Goal: Information Seeking & Learning: Learn about a topic

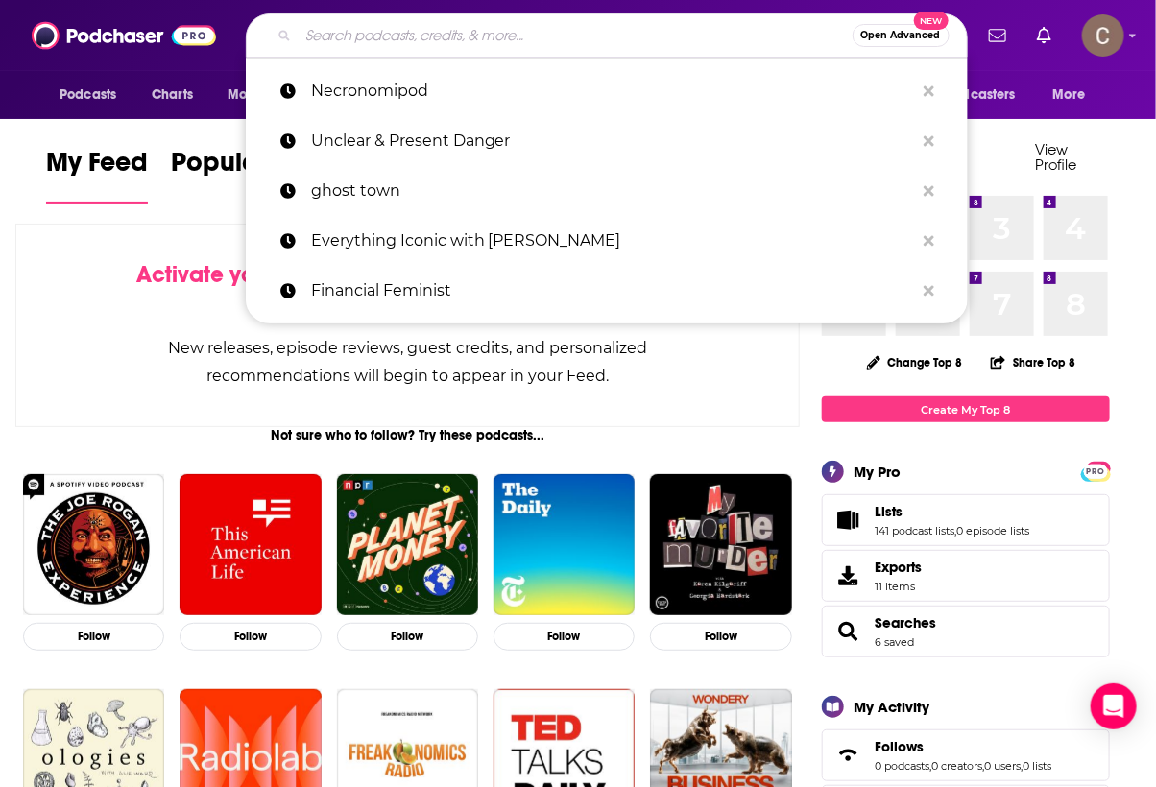
click at [366, 35] on input "Search podcasts, credits, & more..." at bounding box center [576, 35] width 554 height 31
paste input "On the Nose"
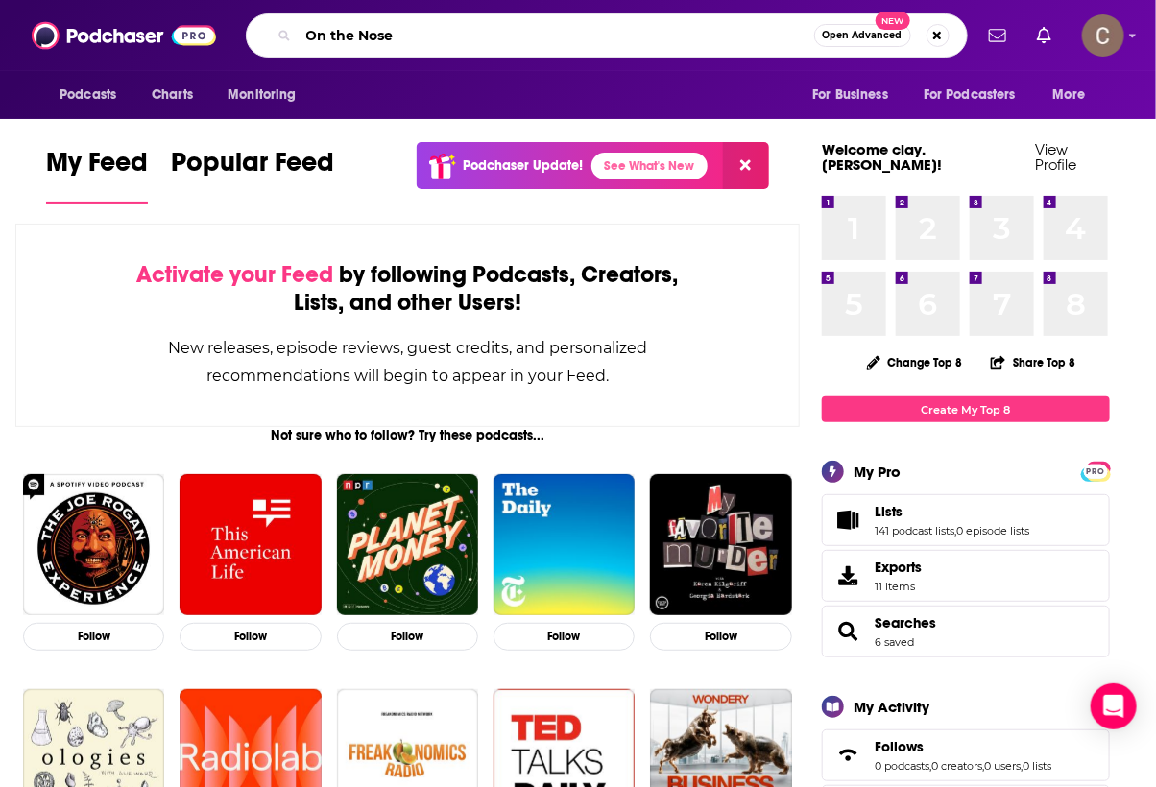
type input "On the Nose"
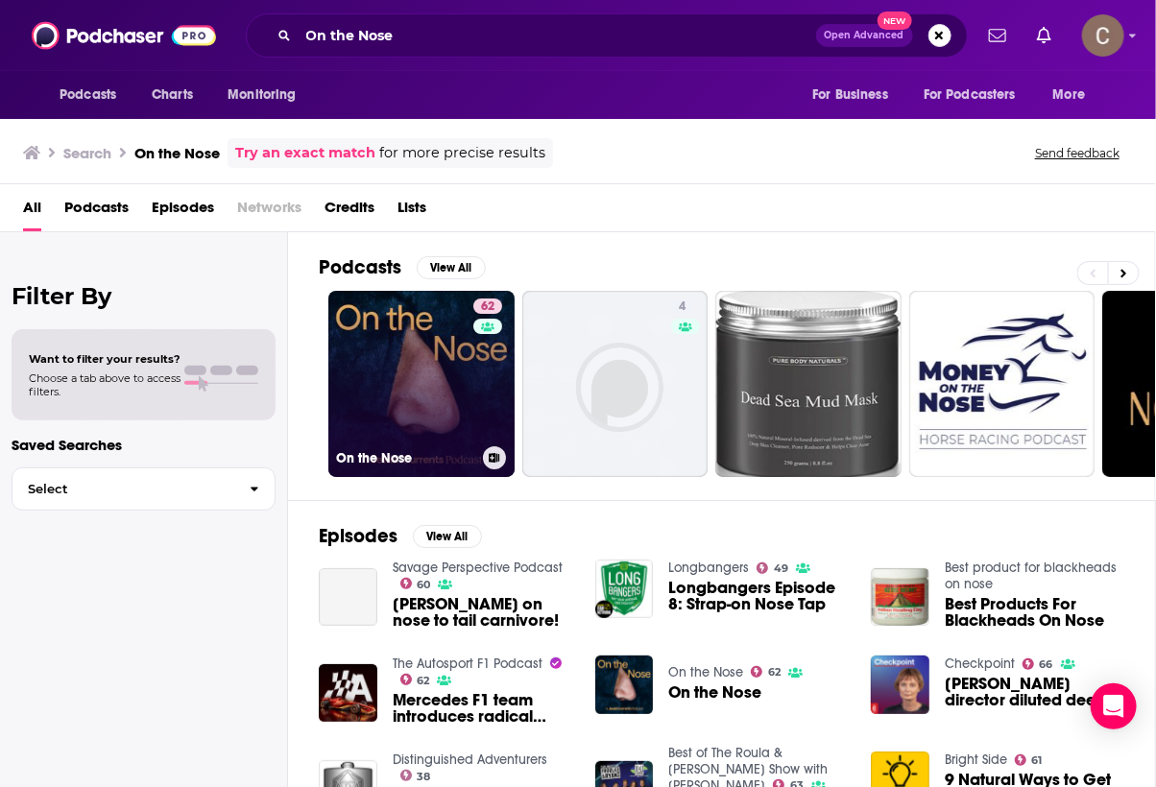
click at [372, 349] on link "62 On the Nose" at bounding box center [421, 384] width 186 height 186
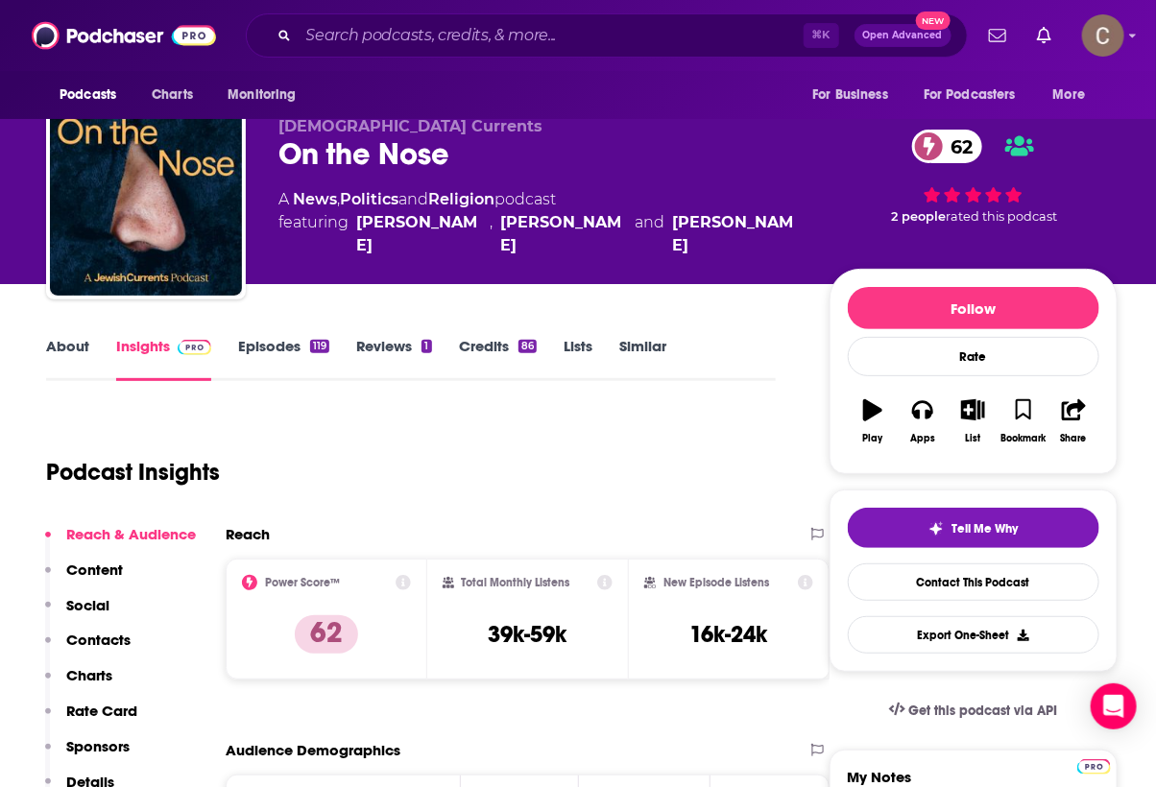
scroll to position [38, 0]
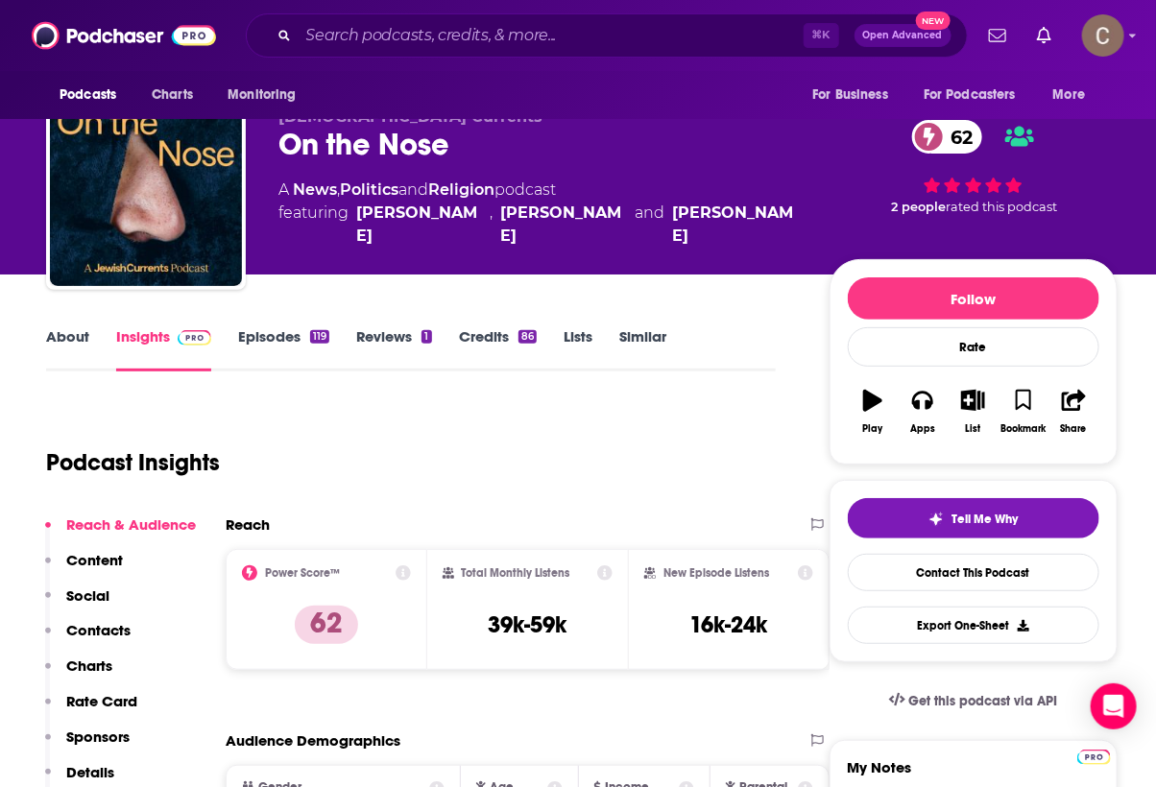
click at [75, 335] on link "About" at bounding box center [67, 349] width 43 height 44
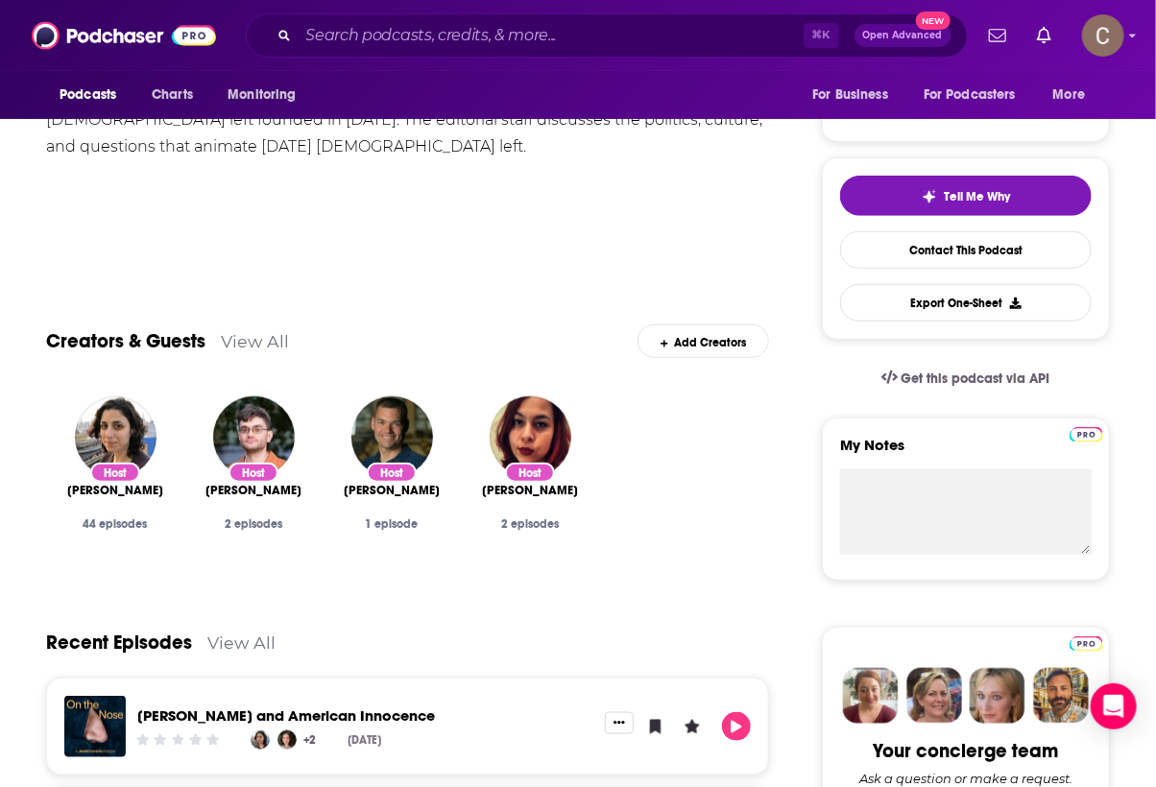
scroll to position [384, 0]
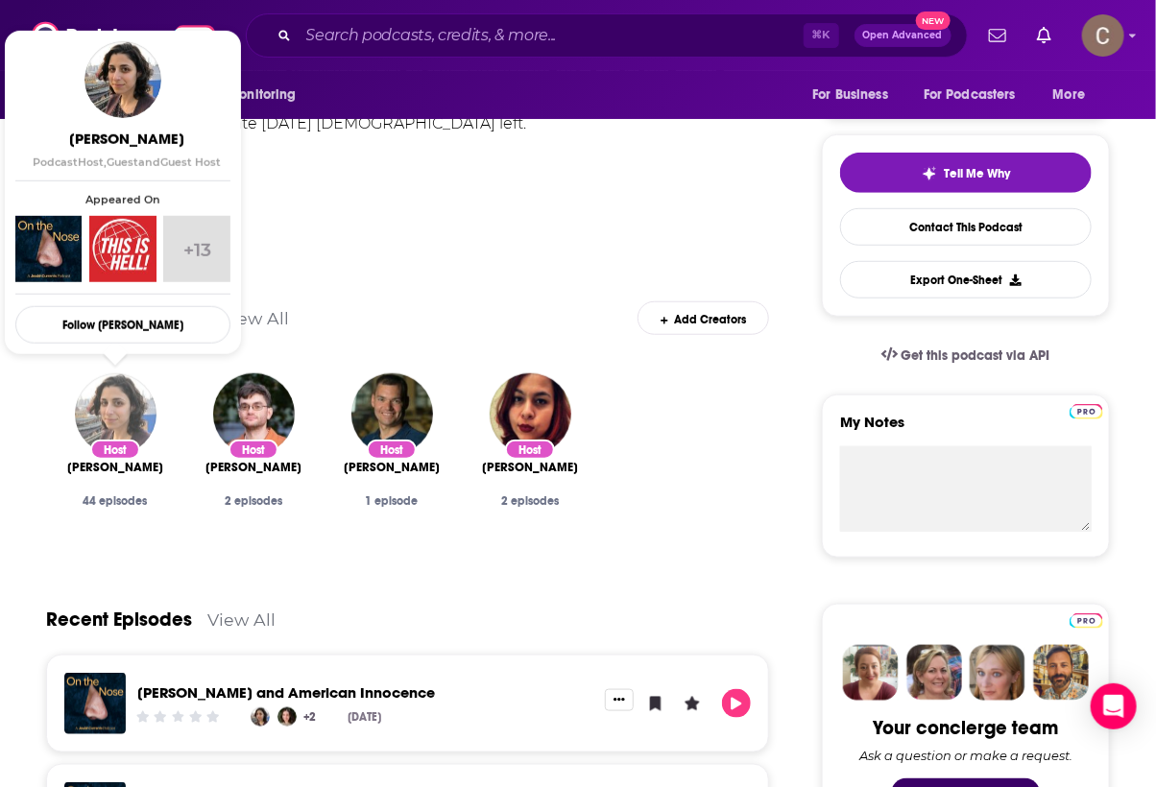
click at [103, 400] on img "Arielle Angel" at bounding box center [116, 415] width 82 height 82
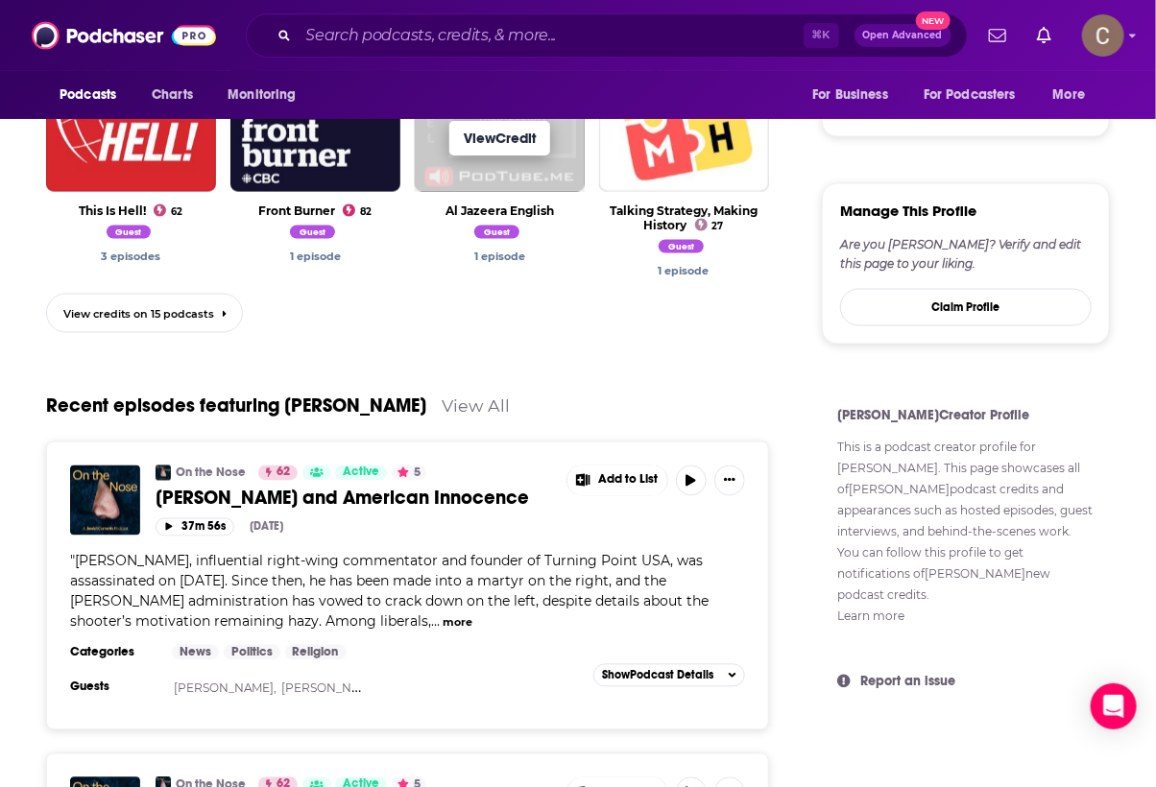
scroll to position [999, 0]
